Goal: Check status: Check status

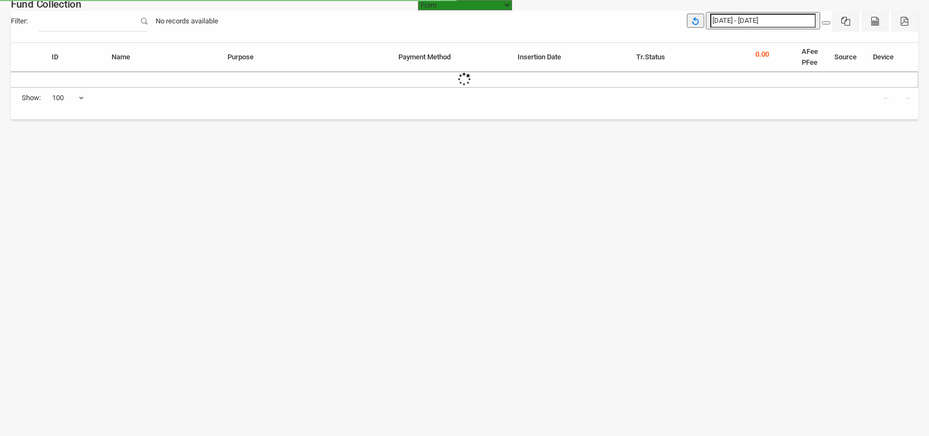
select select "[URL][DOMAIN_NAME]"
select select "100"
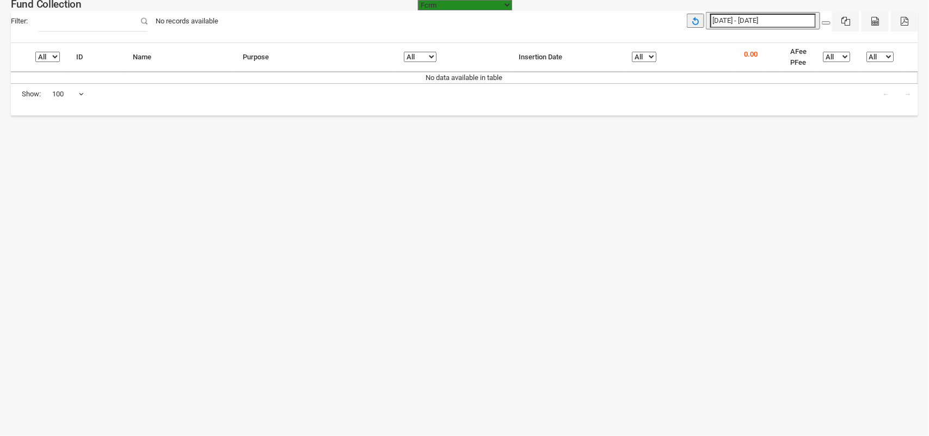
type input "[DATE]"
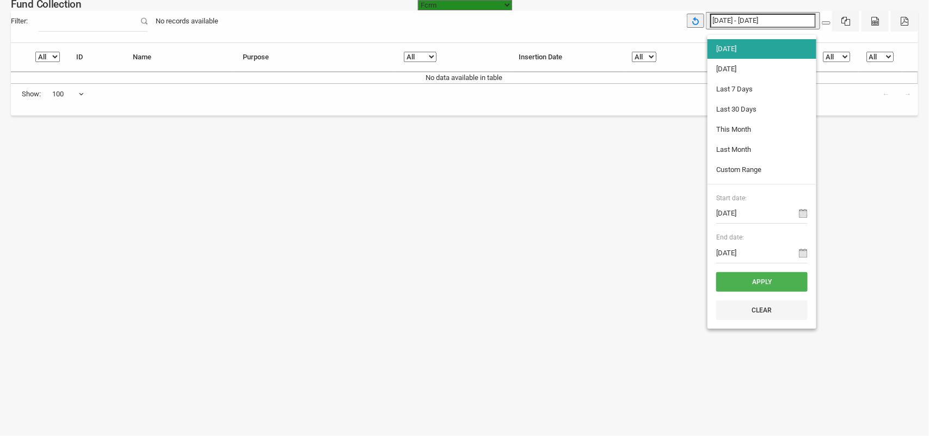
click at [725, 15] on input "[DATE] - [DATE]" at bounding box center [763, 21] width 106 height 14
type input "[DATE]"
click at [737, 69] on li "[DATE]" at bounding box center [762, 69] width 109 height 20
type input "[DATE] - [DATE]"
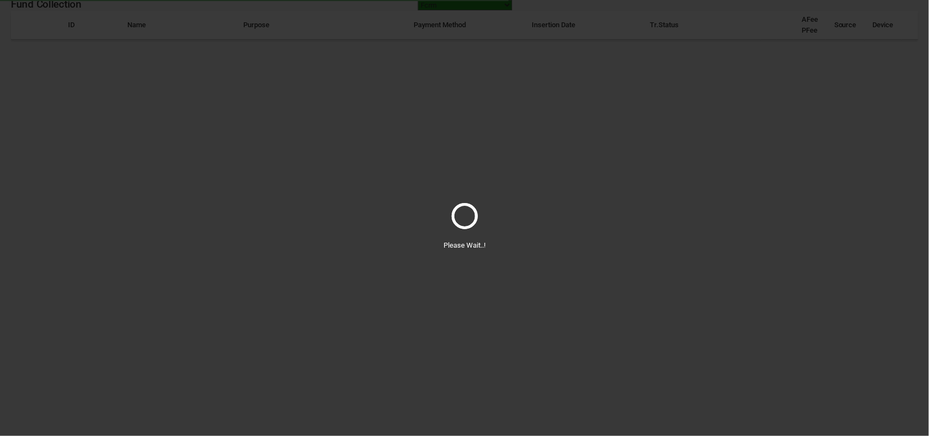
select select "100"
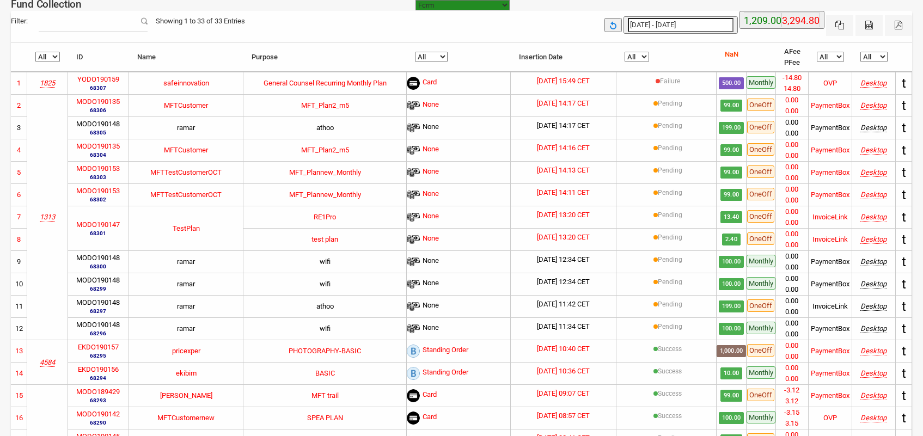
click at [83, 78] on label "YODO190159" at bounding box center [98, 79] width 42 height 11
copy label "YODO190159"
